Goal: Obtain resource: Download file/media

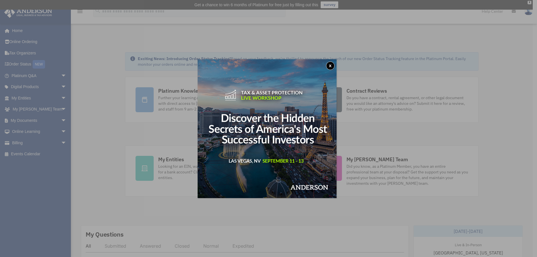
click at [333, 67] on button "x" at bounding box center [330, 66] width 9 height 9
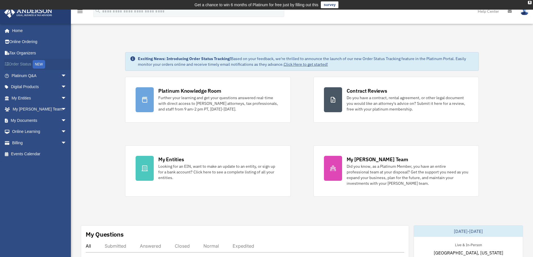
click at [20, 67] on link "Order Status NEW" at bounding box center [39, 65] width 71 height 12
click at [25, 123] on link "My Documents arrow_drop_down" at bounding box center [39, 120] width 71 height 11
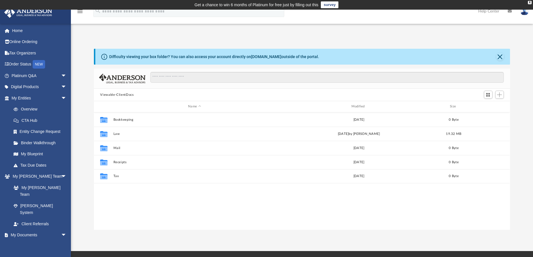
scroll to position [125, 411]
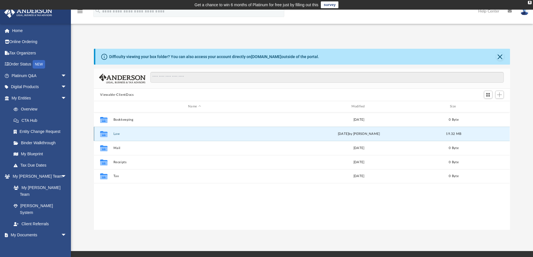
click at [115, 134] on button "Law" at bounding box center [194, 134] width 162 height 4
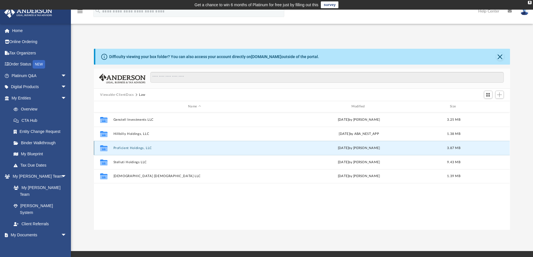
click at [126, 147] on button "Proficient Holdings, LLC" at bounding box center [194, 148] width 162 height 4
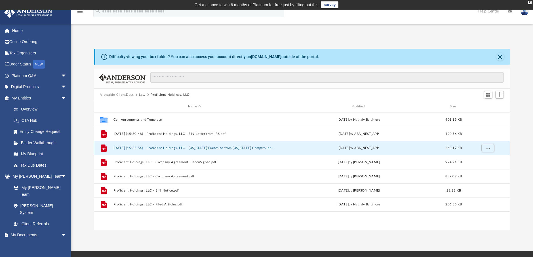
click at [170, 149] on button "2025.06.11 (15:35:54) - Proficient Holdings, LLC - Texas Franchise from Texas C…" at bounding box center [194, 148] width 162 height 4
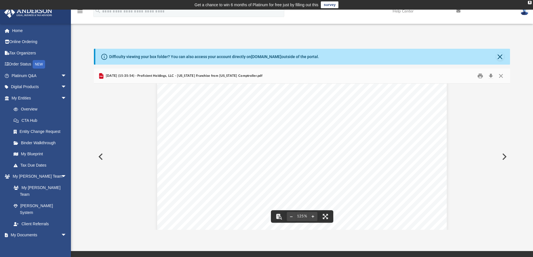
scroll to position [0, 0]
click at [507, 157] on button "Preview" at bounding box center [503, 157] width 12 height 16
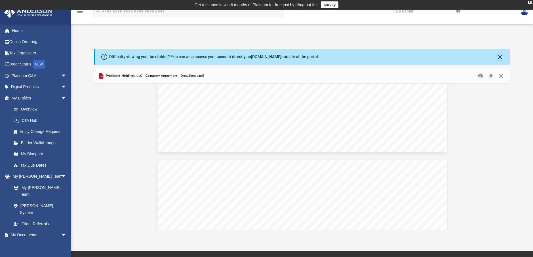
scroll to position [4621, 0]
